Goal: Information Seeking & Learning: Compare options

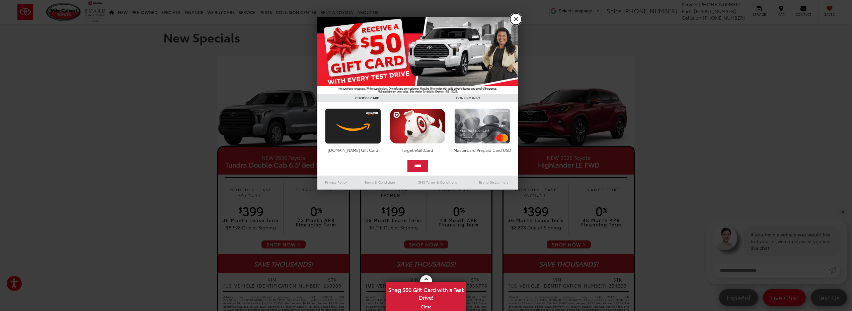
click at [515, 18] on link "X" at bounding box center [515, 18] width 11 height 11
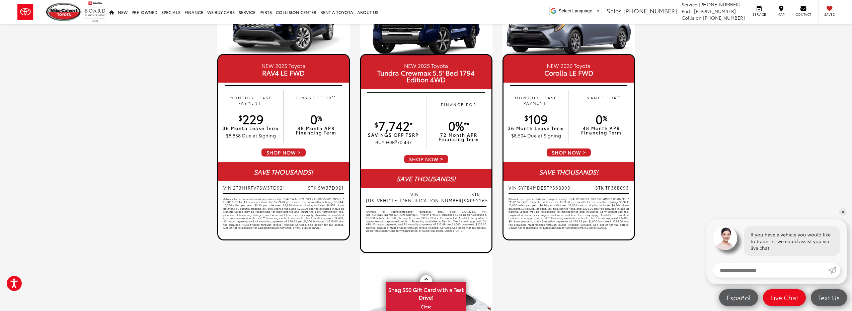
scroll to position [368, 0]
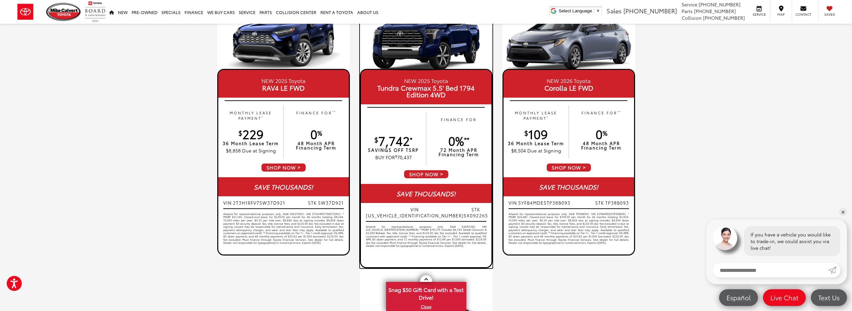
click at [452, 145] on span "0%" at bounding box center [456, 140] width 16 height 17
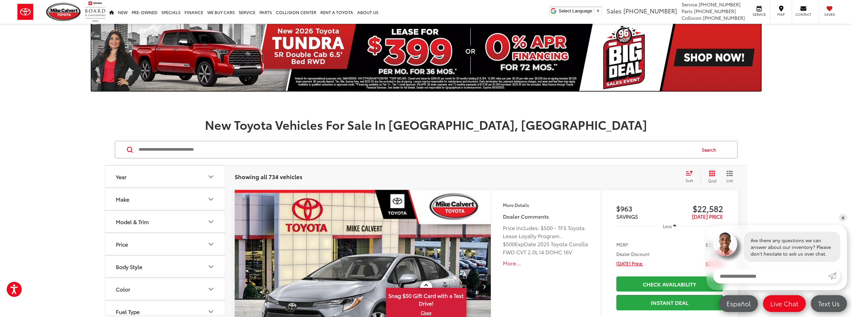
click at [534, 53] on img at bounding box center [426, 57] width 670 height 67
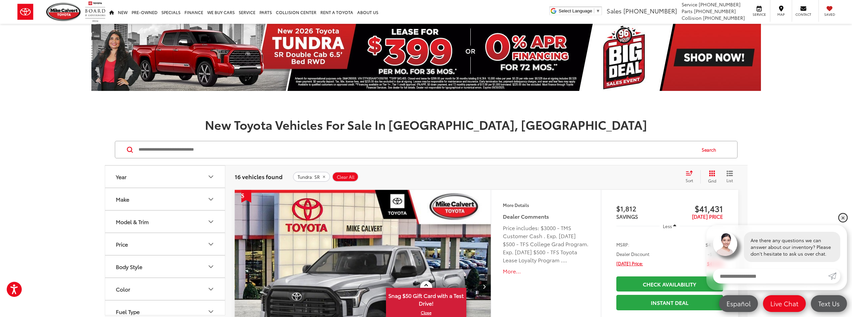
click at [845, 216] on link "✕" at bounding box center [843, 217] width 8 height 8
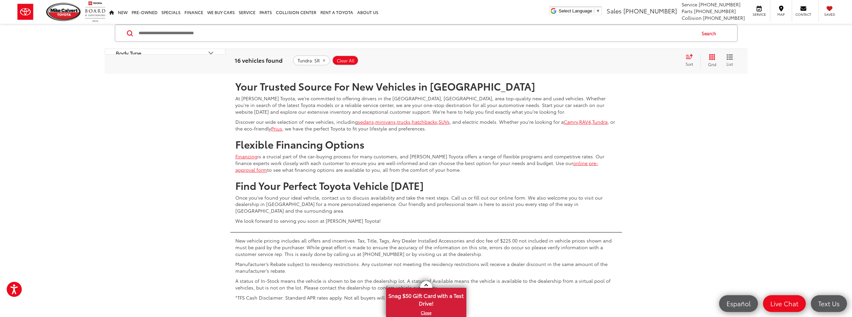
scroll to position [3574, 0]
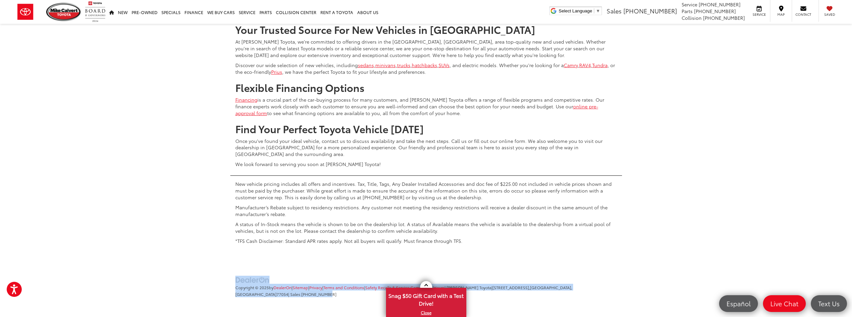
drag, startPoint x: 852, startPoint y: 290, endPoint x: 848, endPoint y: 237, distance: 53.1
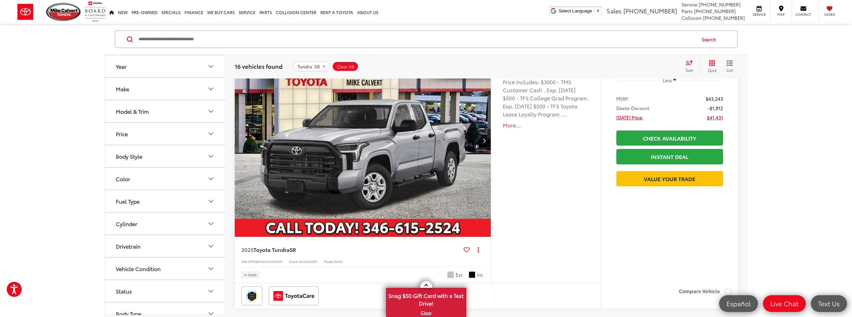
scroll to position [0, 0]
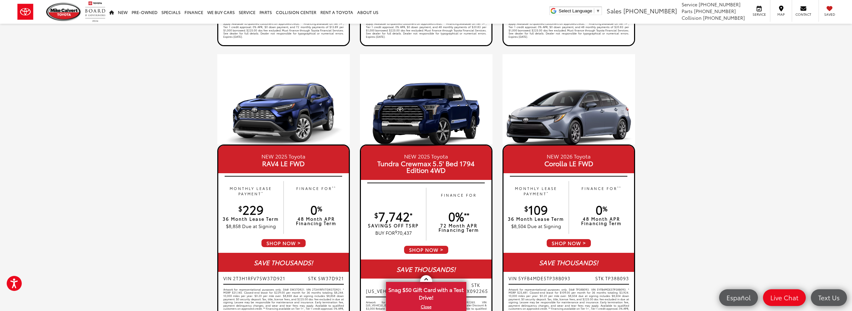
scroll to position [292, 0]
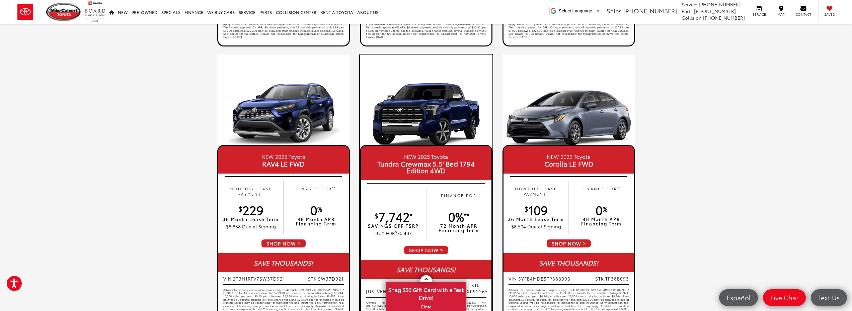
click at [436, 249] on span "SHOP NOW" at bounding box center [427, 250] width 46 height 9
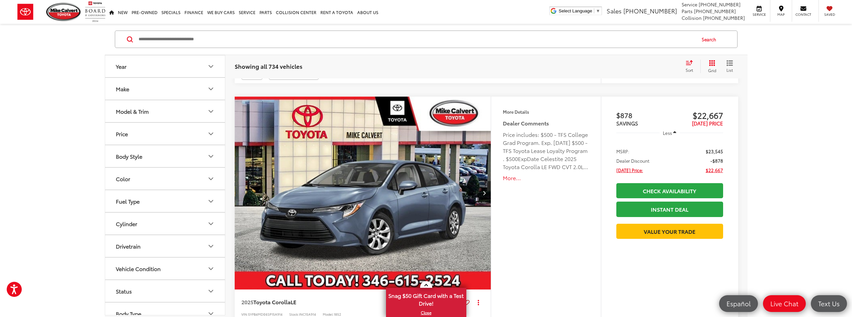
scroll to position [368, 0]
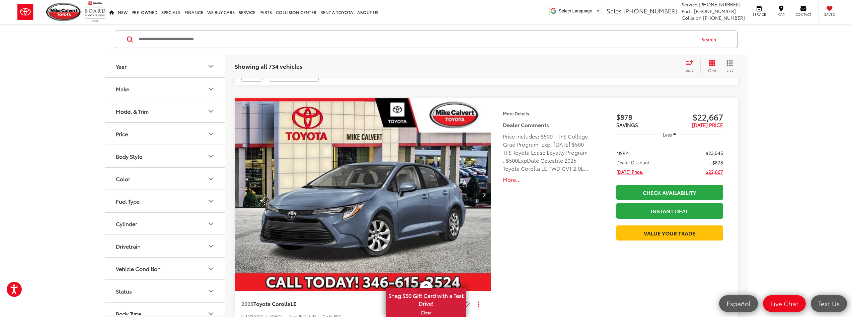
click at [162, 67] on button "Year" at bounding box center [165, 66] width 121 height 22
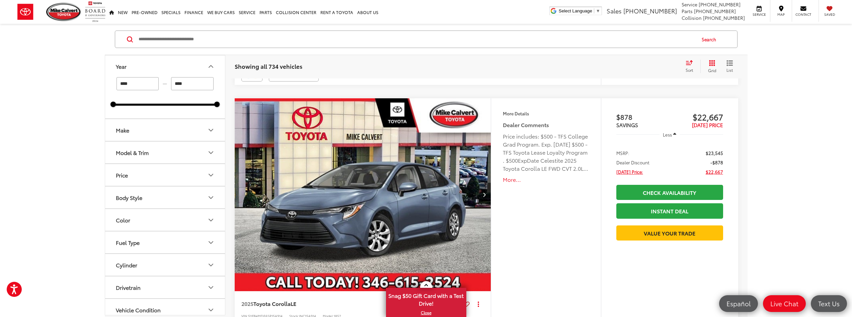
click at [135, 129] on button "Make" at bounding box center [165, 130] width 121 height 22
click at [166, 202] on button "Model & Trim" at bounding box center [165, 195] width 121 height 22
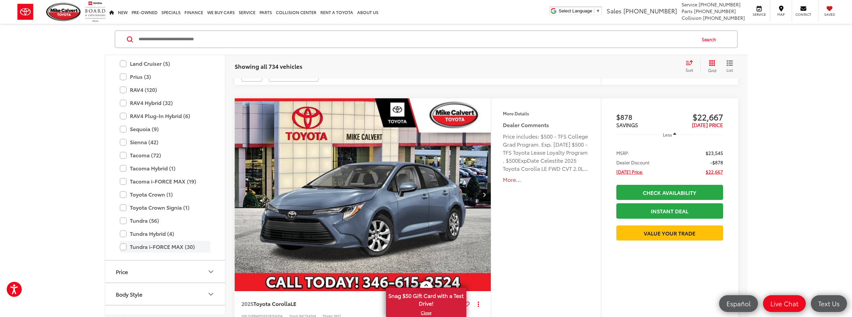
scroll to position [431, 0]
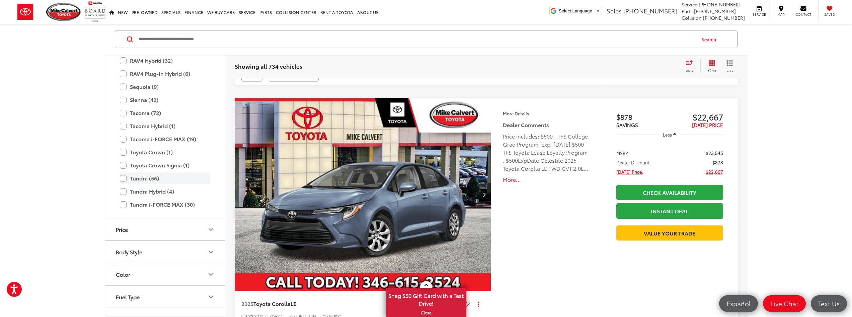
click at [121, 180] on label "Tundra (56)" at bounding box center [165, 178] width 90 height 12
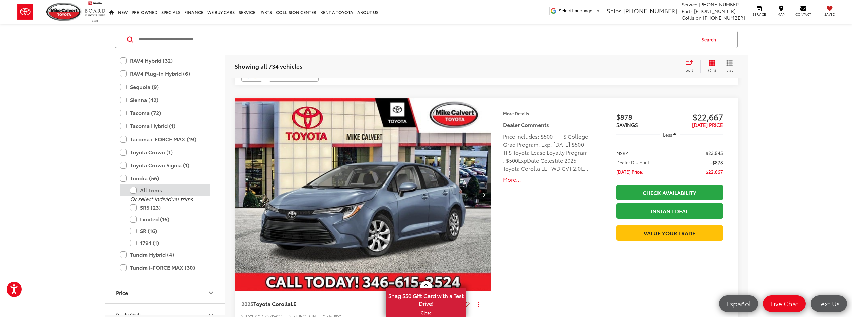
type input "****"
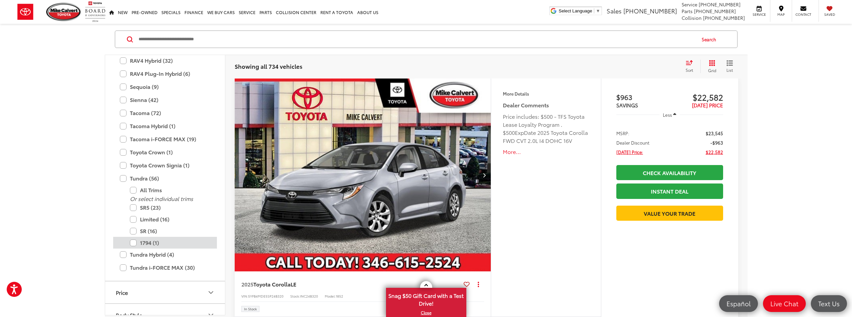
scroll to position [110, 0]
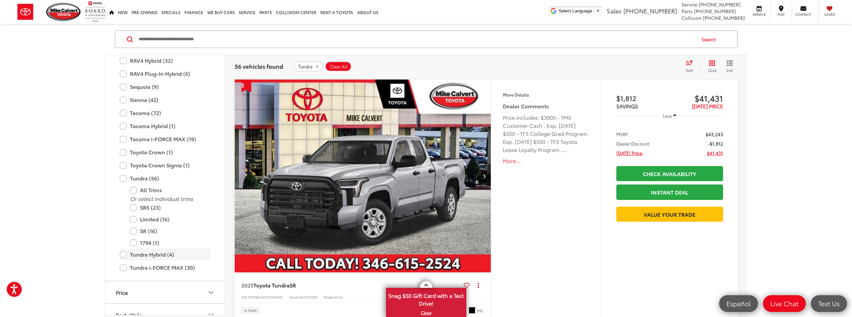
click at [124, 253] on label "Tundra Hybrid (4)" at bounding box center [165, 254] width 90 height 12
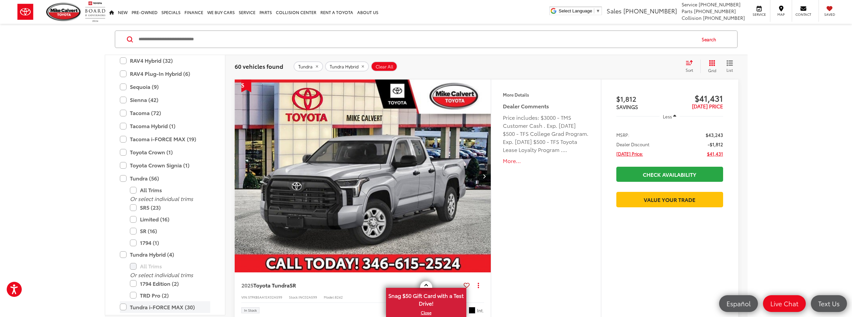
click at [122, 307] on label "Tundra i-FORCE MAX (30)" at bounding box center [165, 307] width 90 height 12
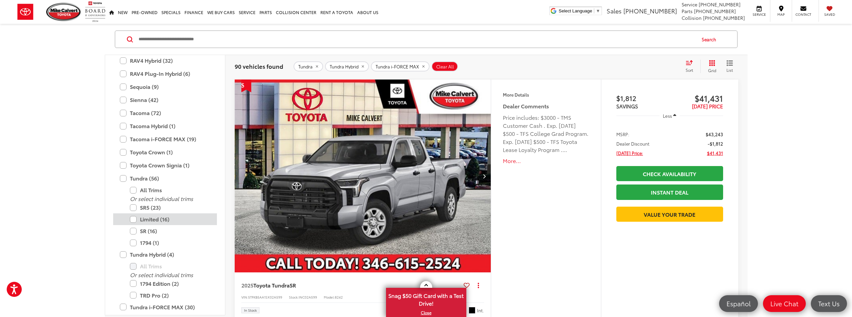
click at [134, 218] on label "Limited (16)" at bounding box center [170, 219] width 80 height 12
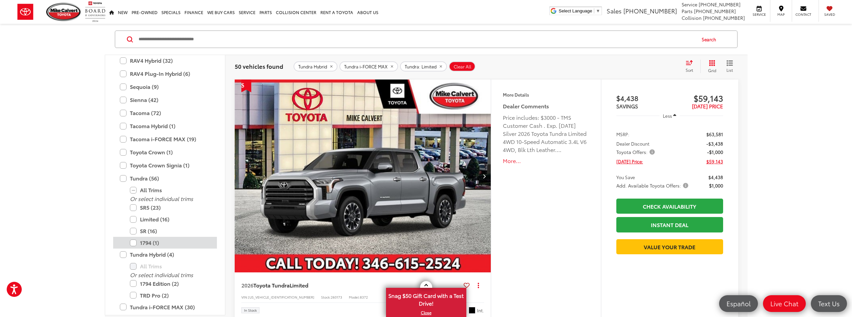
click at [130, 243] on label "1794 (1)" at bounding box center [170, 242] width 80 height 12
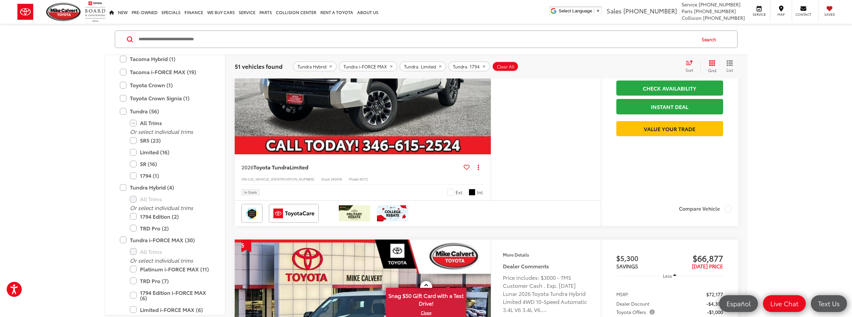
scroll to position [1149, 0]
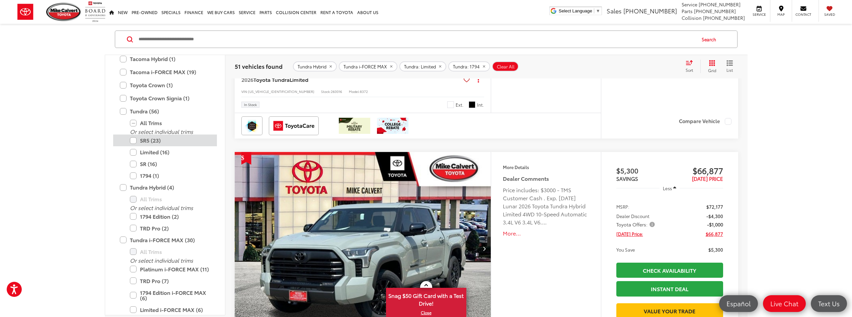
click at [135, 140] on label "SR5 (23)" at bounding box center [170, 140] width 80 height 12
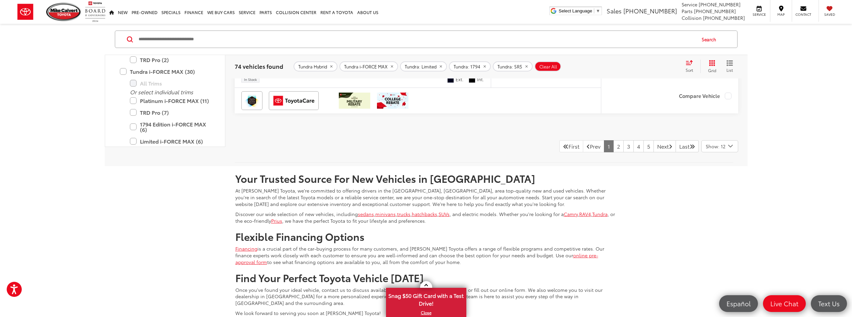
scroll to position [3359, 0]
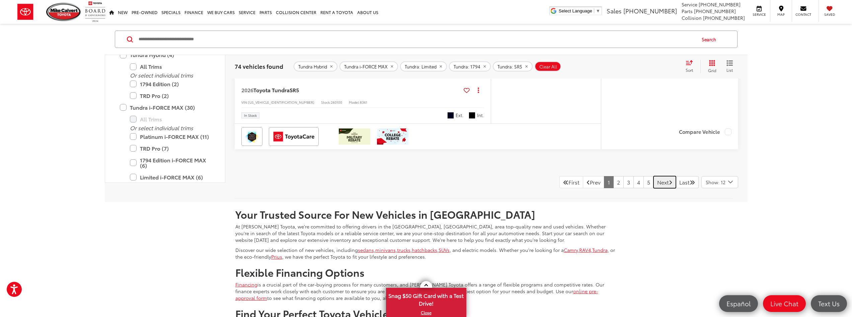
click at [664, 184] on link "Next" at bounding box center [665, 182] width 22 height 12
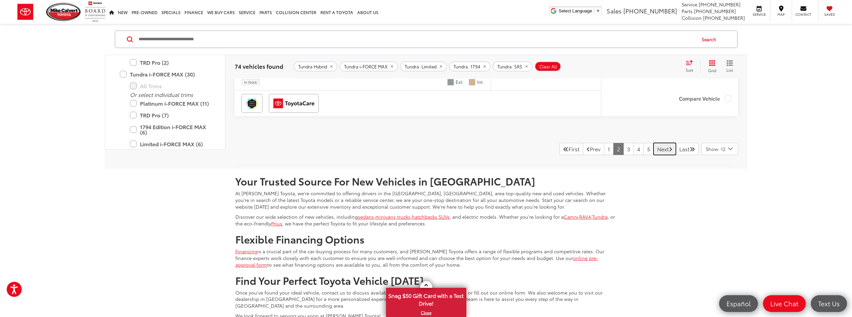
scroll to position [3393, 0]
click at [661, 149] on link "Next" at bounding box center [665, 148] width 22 height 12
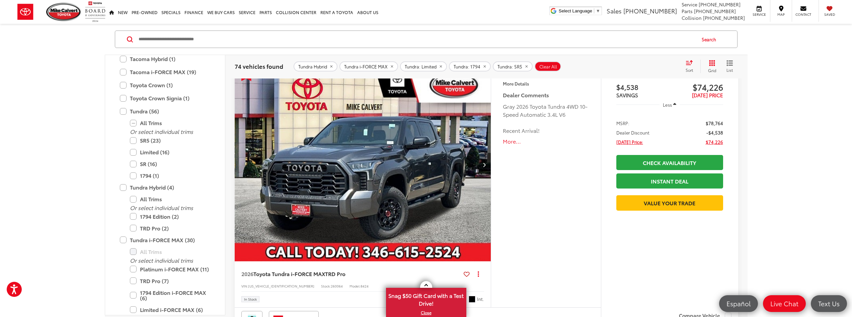
scroll to position [3125, 0]
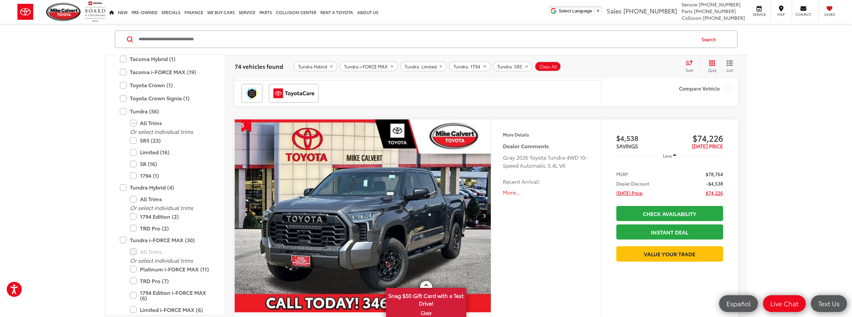
click at [513, 192] on button "More..." at bounding box center [546, 192] width 86 height 8
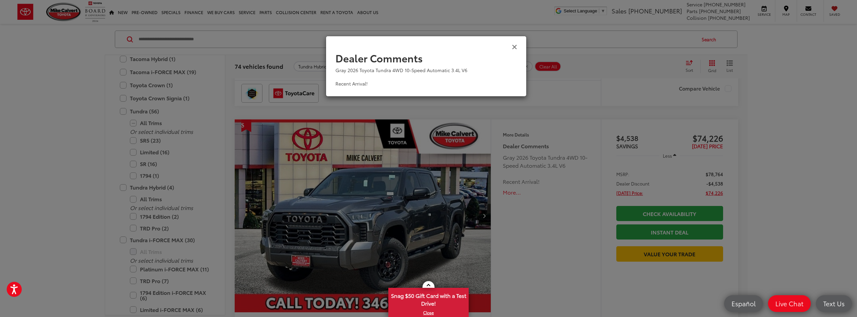
click at [514, 45] on icon "Close" at bounding box center [514, 46] width 5 height 7
